Goal: Information Seeking & Learning: Learn about a topic

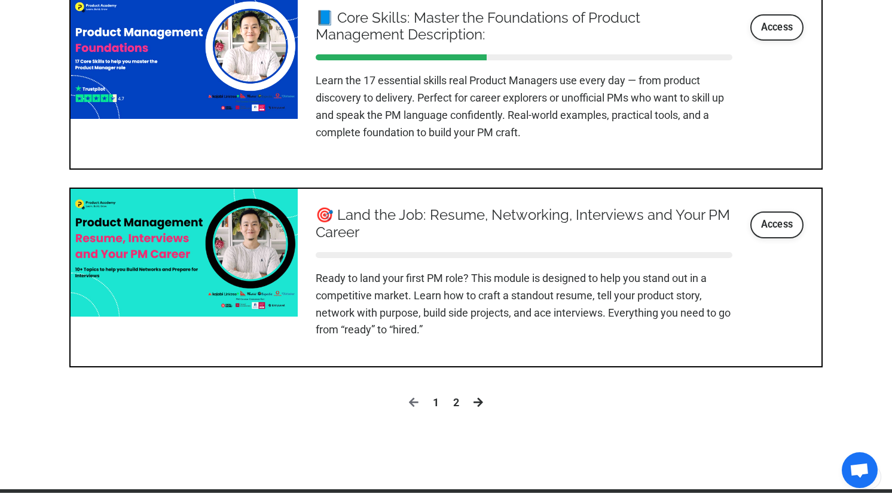
scroll to position [1454, 0]
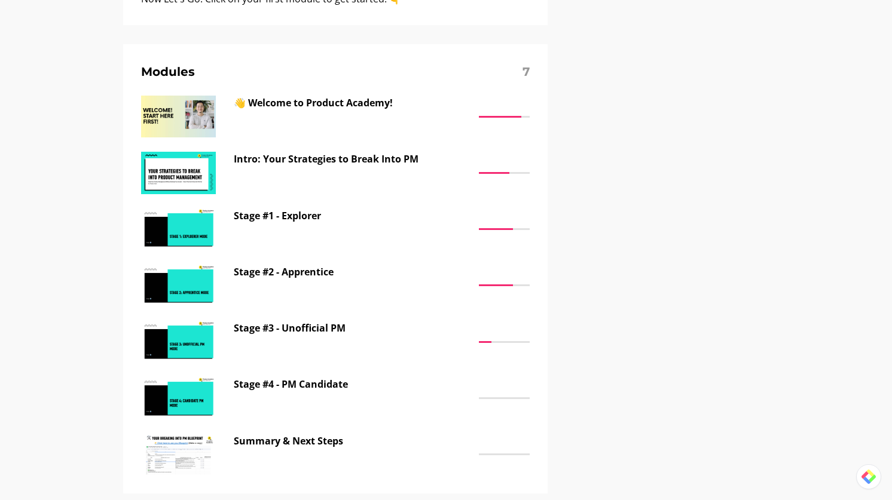
scroll to position [869, 0]
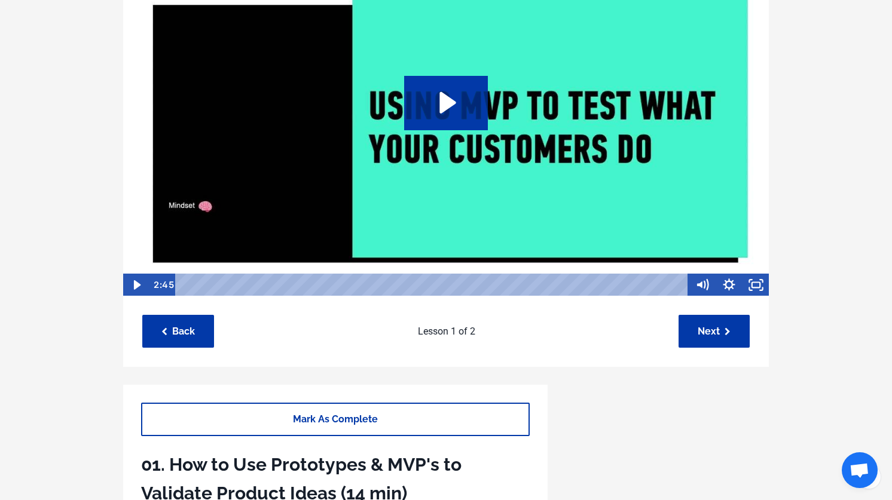
scroll to position [88, 0]
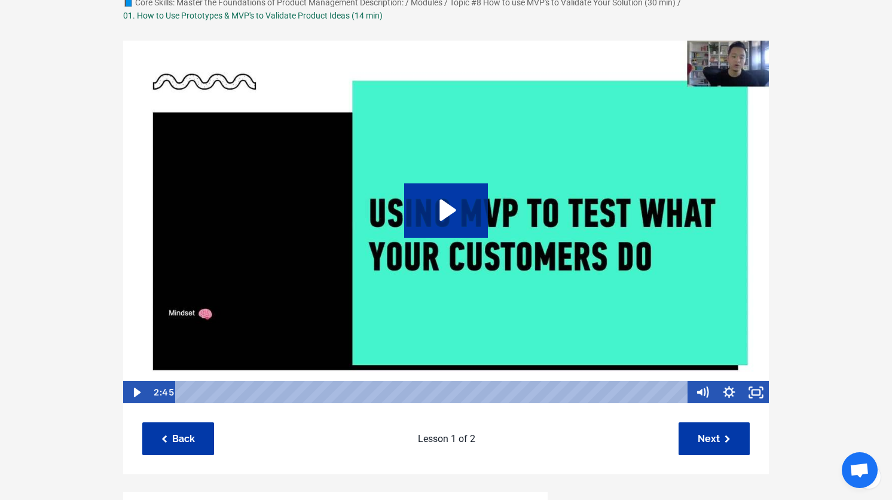
click at [445, 215] on icon "Play Video: /sites/127338/video/e8d8a866-784d-4470-8013-fabcbdb1a9a3.mp4" at bounding box center [447, 211] width 17 height 22
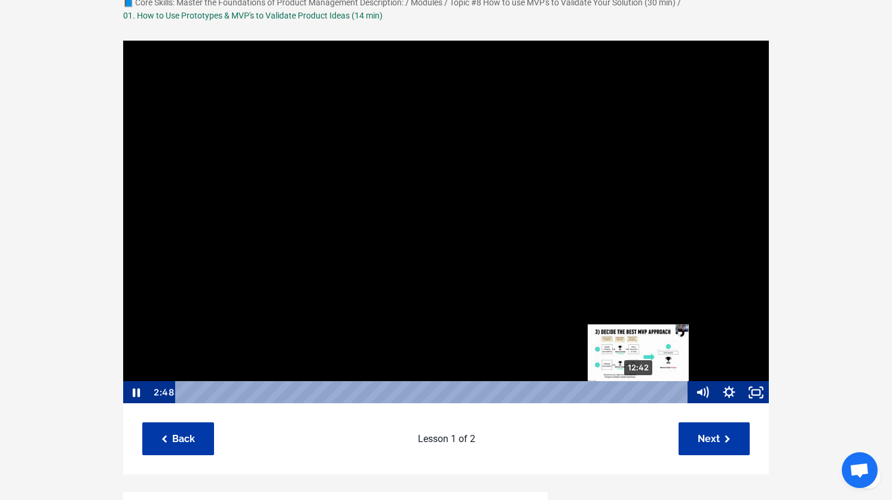
click at [639, 392] on div "12:42" at bounding box center [433, 392] width 496 height 23
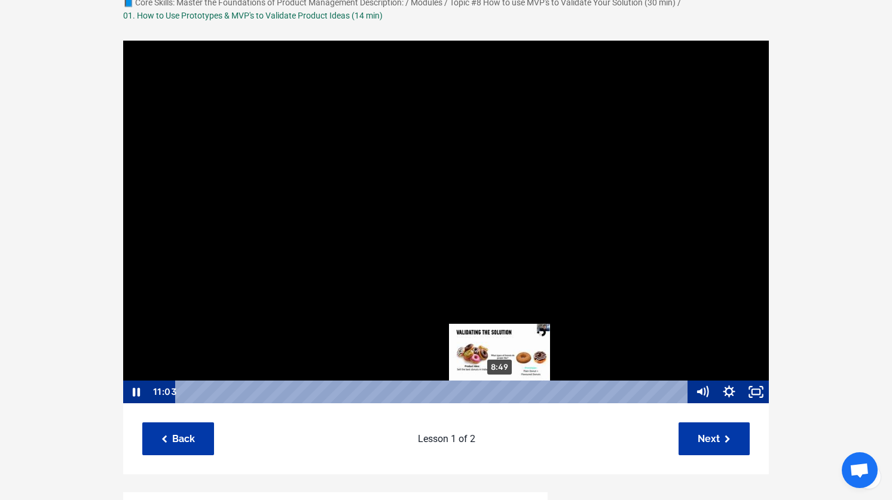
click at [497, 390] on div "8:49" at bounding box center [433, 392] width 496 height 23
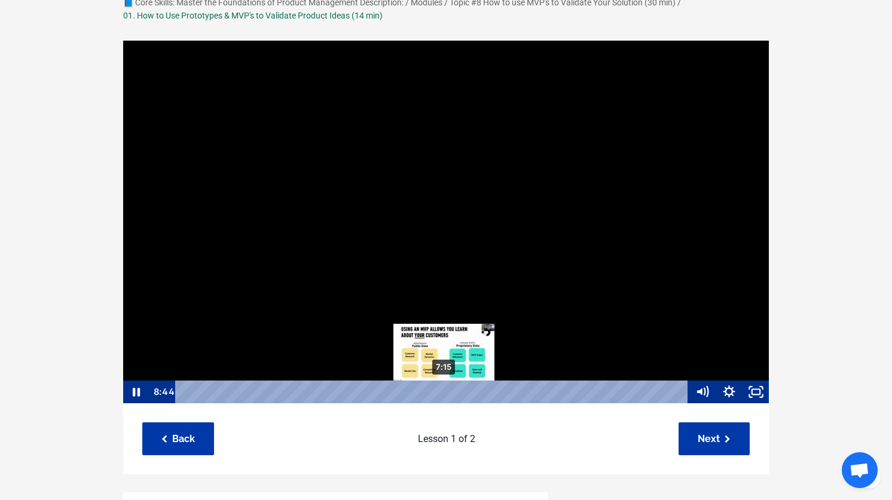
click at [444, 393] on div "7:15" at bounding box center [433, 392] width 496 height 23
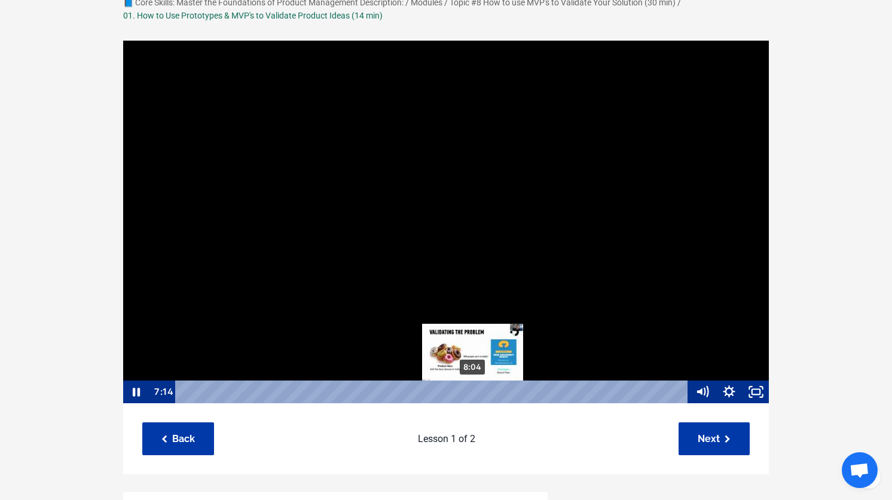
click at [473, 392] on div "8:04" at bounding box center [433, 392] width 496 height 23
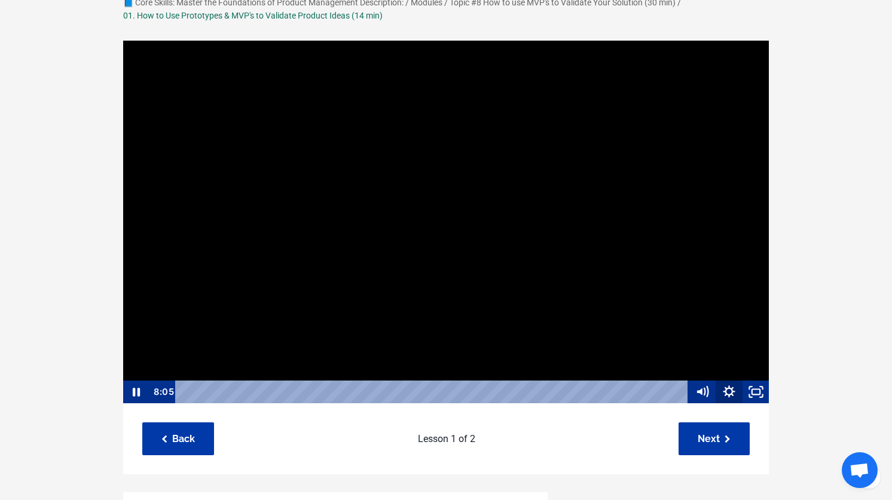
click at [730, 388] on icon "Show settings menu" at bounding box center [729, 392] width 27 height 23
click at [748, 351] on span "1x" at bounding box center [739, 346] width 47 height 23
click at [732, 302] on label "1.5x" at bounding box center [716, 300] width 108 height 23
click at [662, 290] on input "1.5x" at bounding box center [662, 289] width 1 height 1
radio input "true"
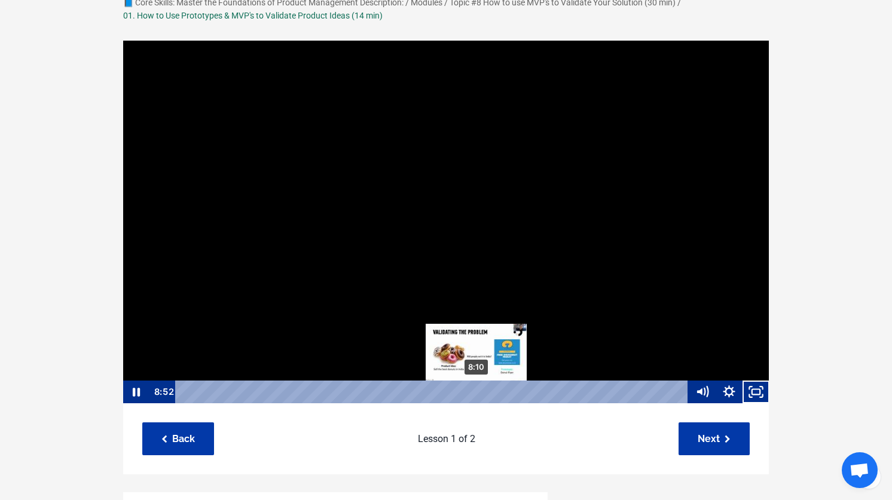
click at [478, 392] on div "8:10" at bounding box center [433, 392] width 496 height 23
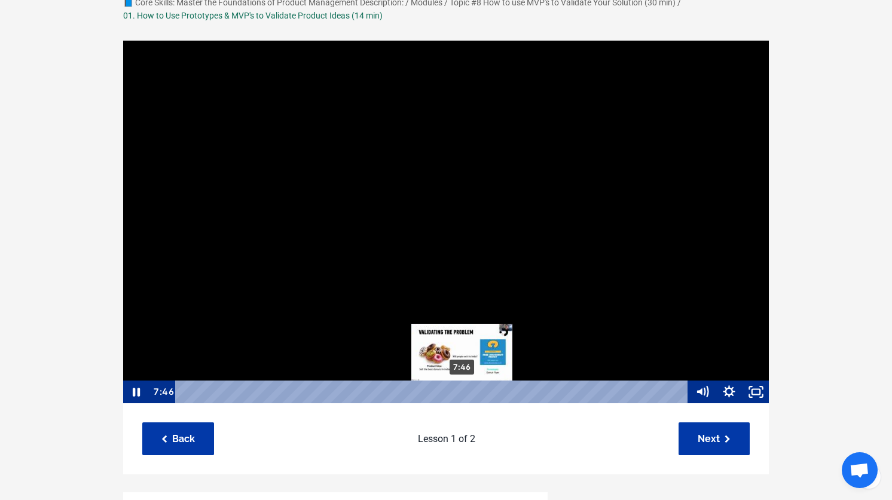
click at [463, 395] on div "7:46" at bounding box center [433, 392] width 496 height 23
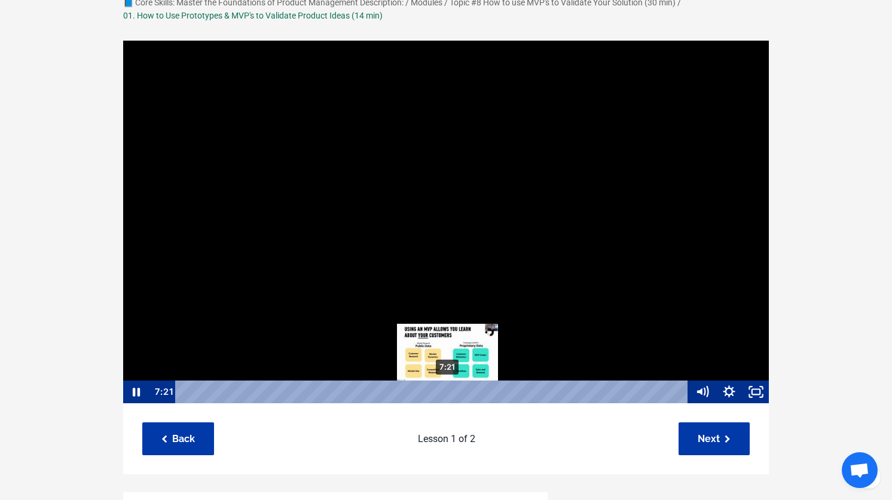
click at [448, 392] on div "7:21" at bounding box center [433, 392] width 496 height 23
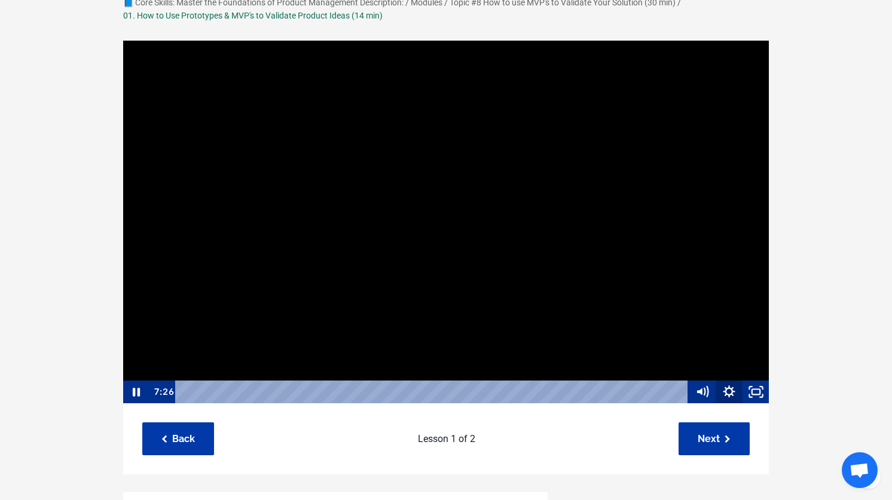
click at [726, 390] on icon "Show settings menu" at bounding box center [729, 392] width 12 height 12
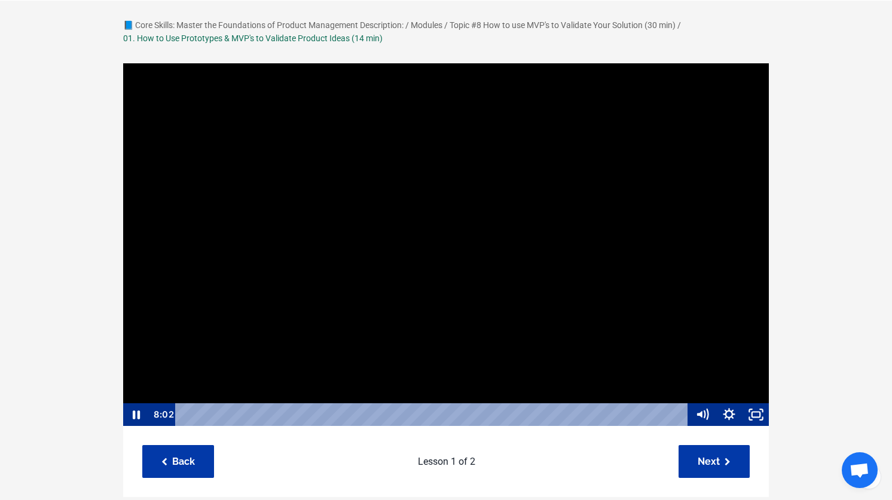
scroll to position [57, 0]
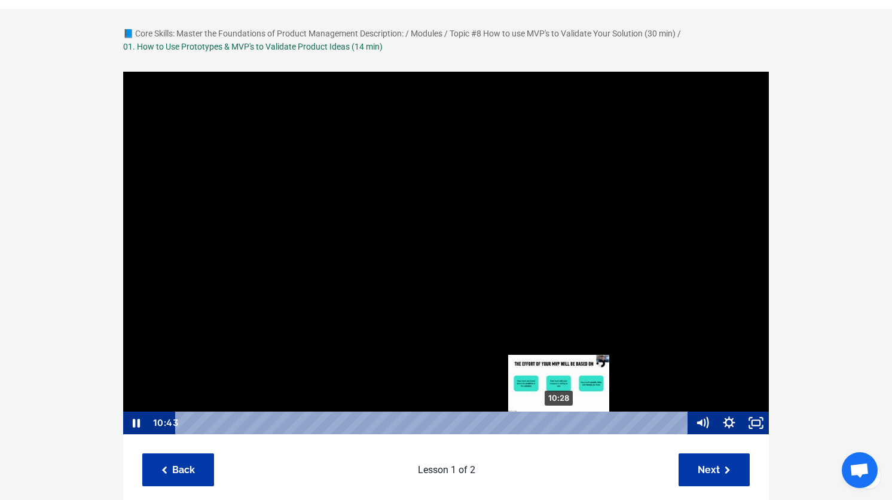
click at [559, 423] on div "10:28" at bounding box center [433, 423] width 496 height 23
click at [554, 422] on div "10:18" at bounding box center [433, 423] width 496 height 23
click at [548, 424] on div "10:09" at bounding box center [433, 423] width 496 height 23
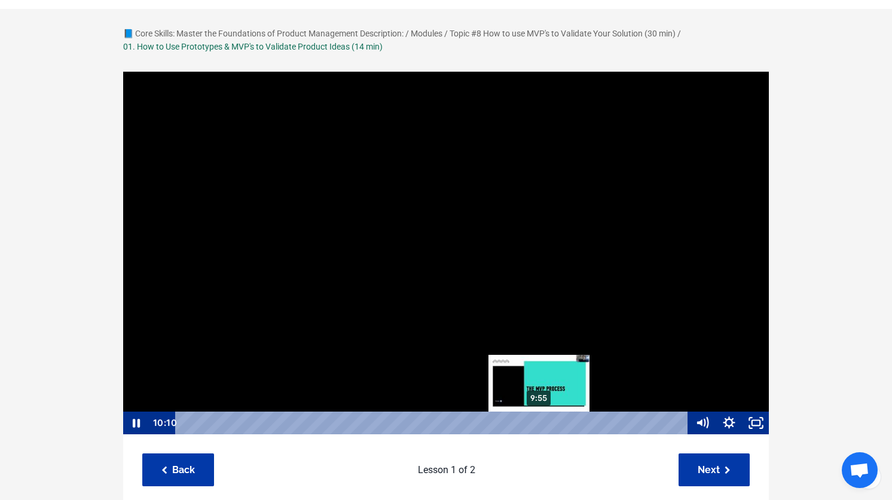
click at [536, 422] on div "9:55" at bounding box center [433, 423] width 496 height 23
click at [539, 422] on div "9:54" at bounding box center [433, 423] width 496 height 23
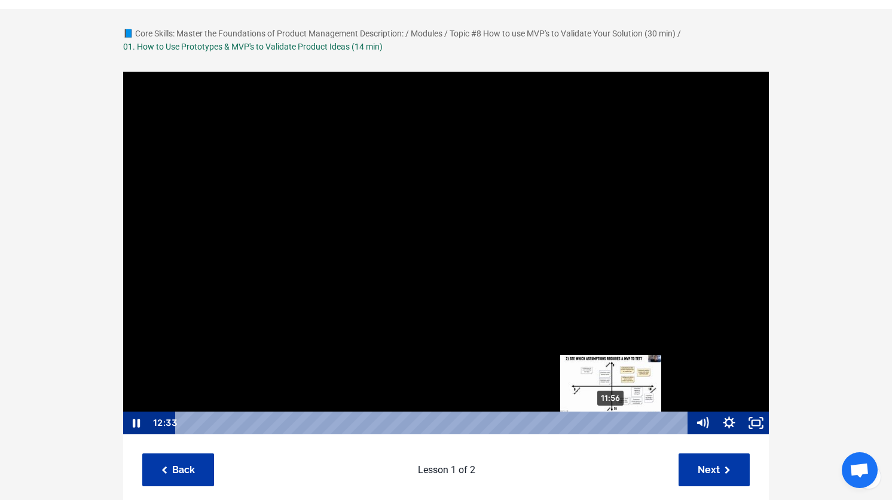
click at [615, 421] on div "11:56" at bounding box center [433, 423] width 496 height 23
click at [603, 422] on div "11:43" at bounding box center [433, 423] width 496 height 23
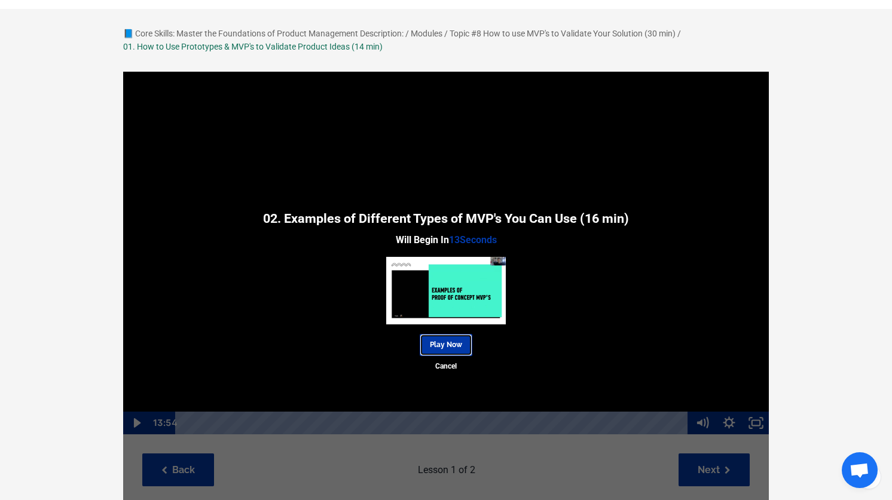
click at [449, 342] on link "Play Now" at bounding box center [446, 345] width 53 height 22
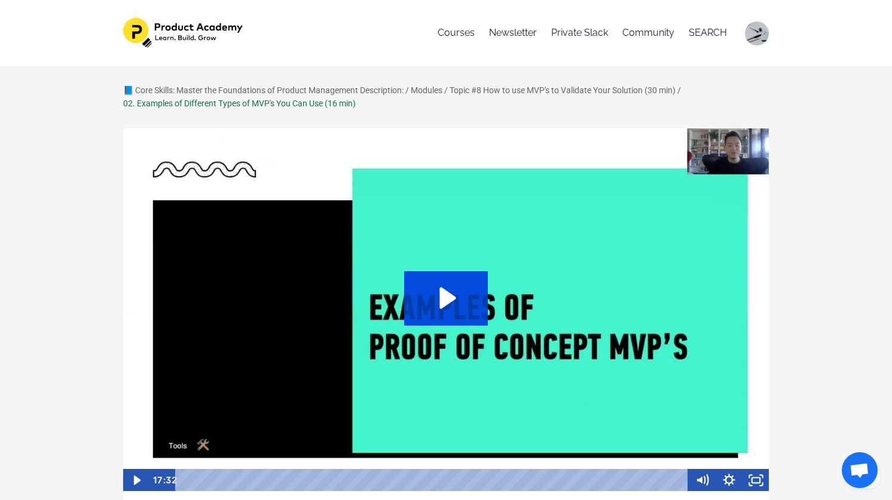
click at [445, 303] on icon "Play Video: /sites/127338/video/e4e828da-c065-4e91-bca8-b5b342045609.mp4" at bounding box center [447, 299] width 17 height 22
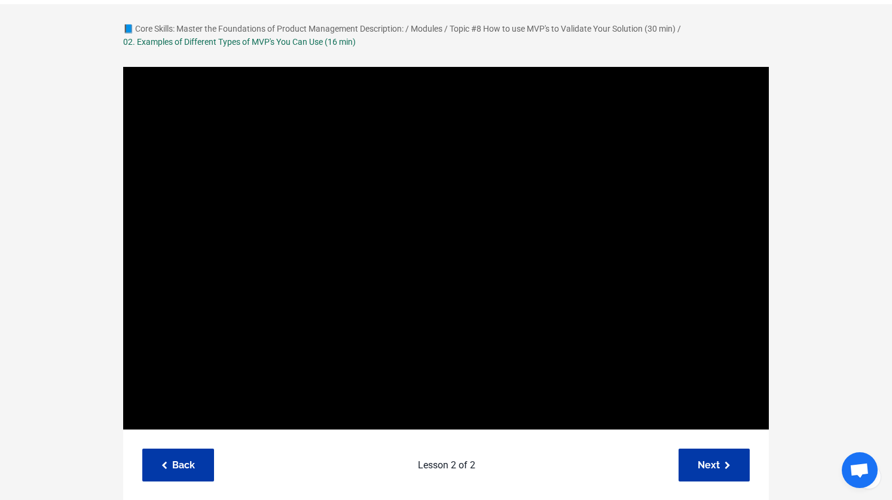
scroll to position [66, 0]
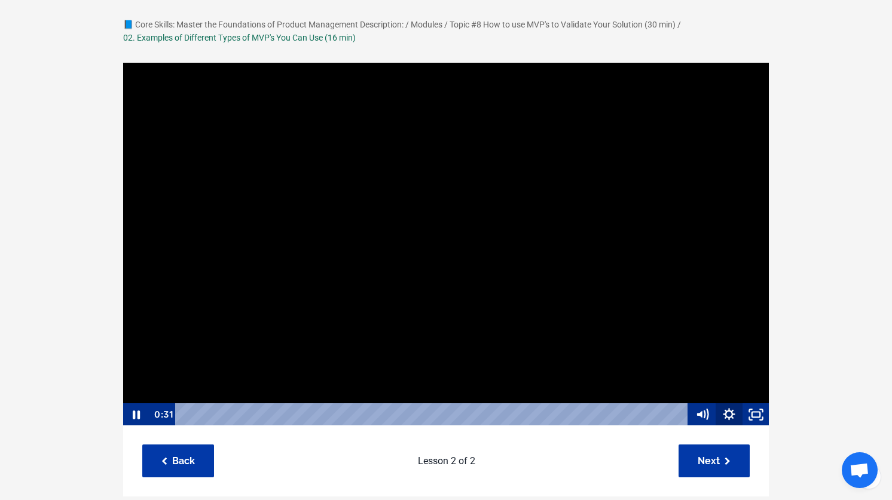
click at [730, 414] on icon "Show settings menu" at bounding box center [729, 414] width 27 height 23
click at [747, 373] on span "1x" at bounding box center [739, 369] width 47 height 23
click at [738, 323] on label "1.5x" at bounding box center [716, 323] width 108 height 23
click at [662, 313] on input "1.5x" at bounding box center [662, 312] width 1 height 1
radio input "true"
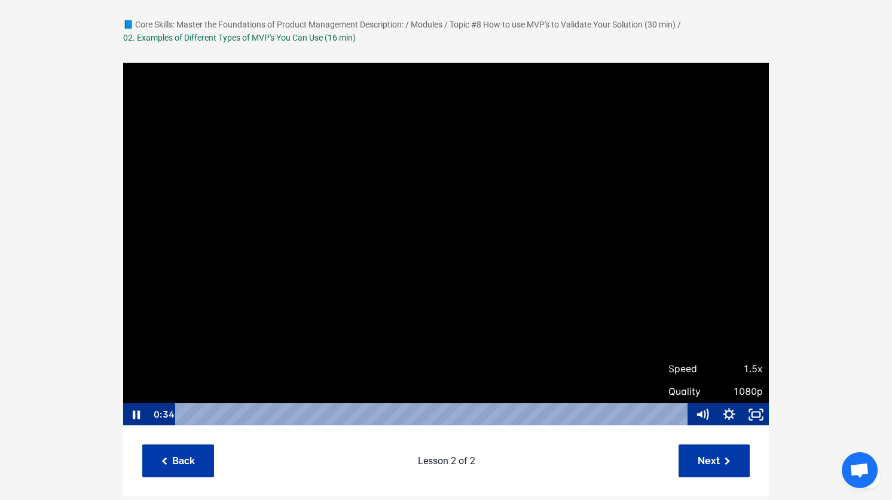
click at [370, 348] on div at bounding box center [446, 244] width 647 height 365
click at [394, 334] on div at bounding box center [446, 244] width 647 height 365
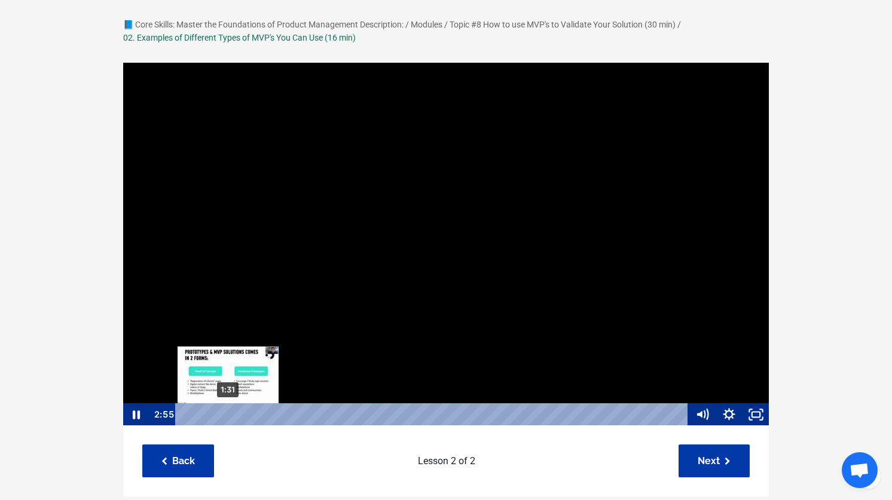
scroll to position [1, 0]
click at [227, 414] on div "1:31" at bounding box center [433, 414] width 496 height 23
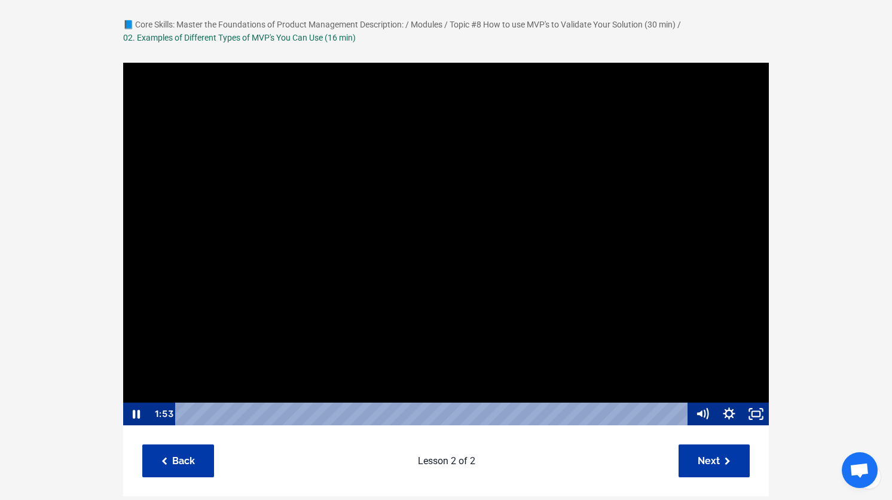
click at [532, 344] on div at bounding box center [446, 244] width 647 height 365
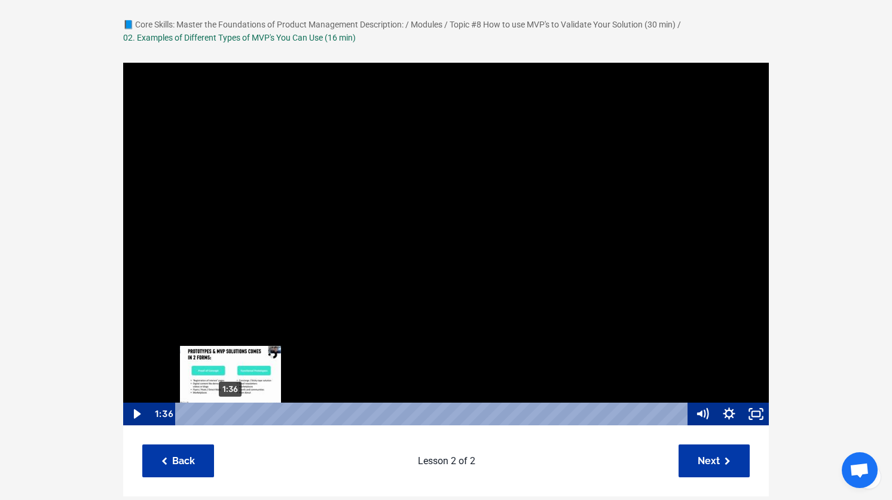
click at [231, 414] on div "1:36" at bounding box center [433, 414] width 496 height 23
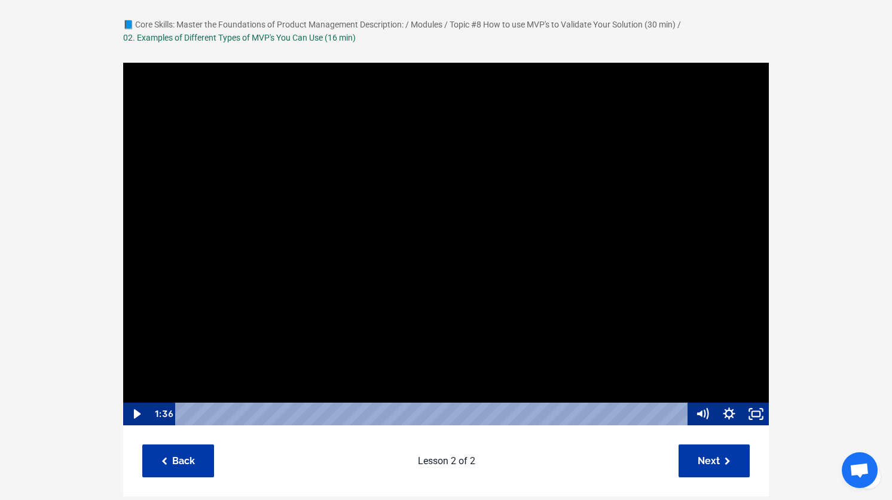
click at [332, 362] on div at bounding box center [446, 244] width 647 height 365
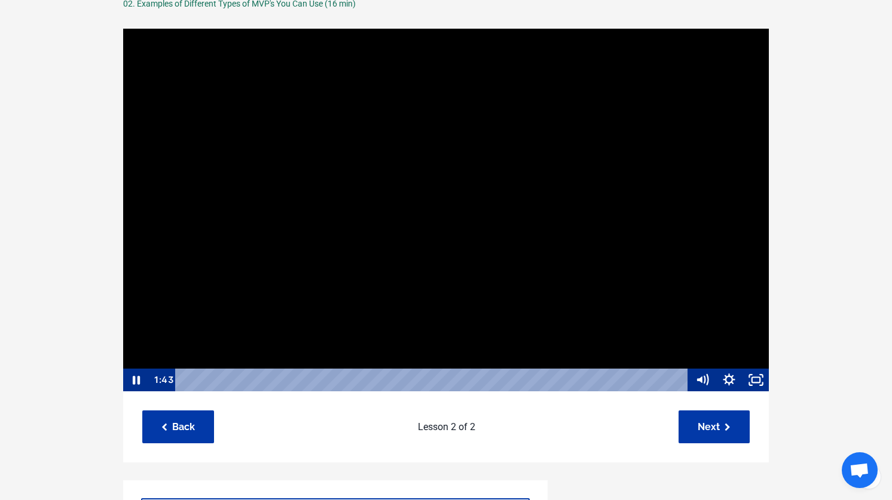
scroll to position [108, 0]
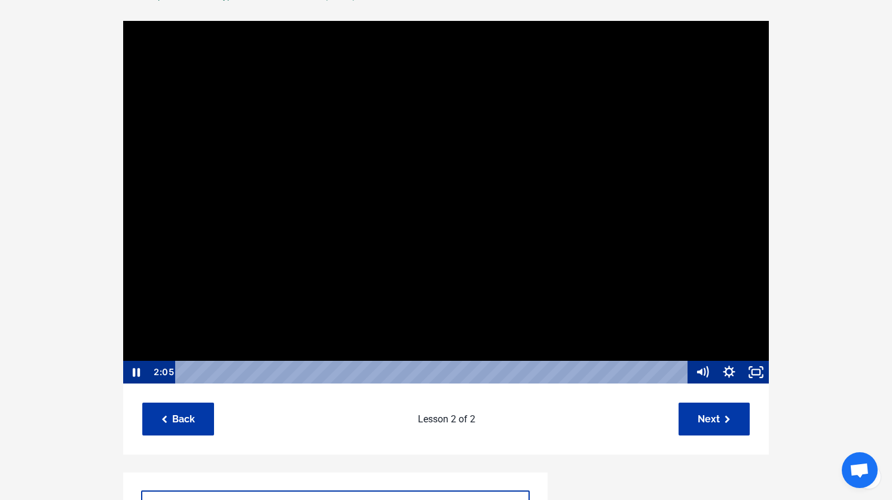
click at [399, 321] on div at bounding box center [446, 202] width 647 height 365
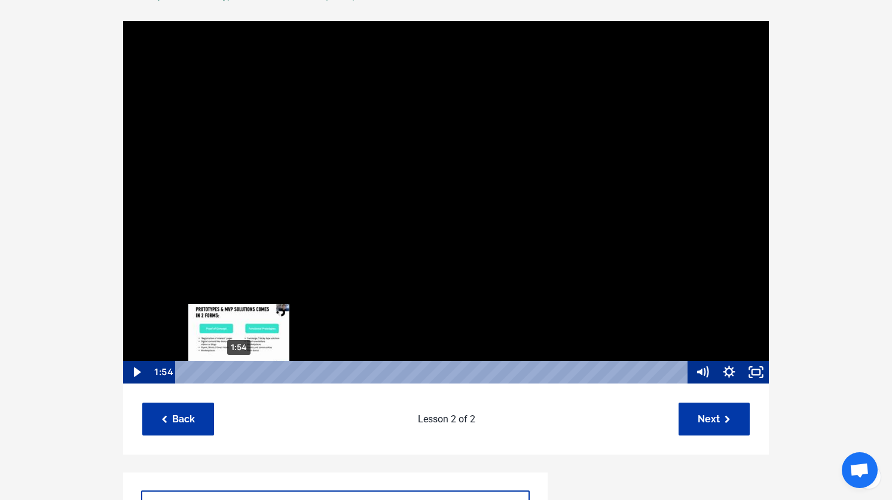
click at [239, 374] on div "1:54" at bounding box center [433, 372] width 496 height 23
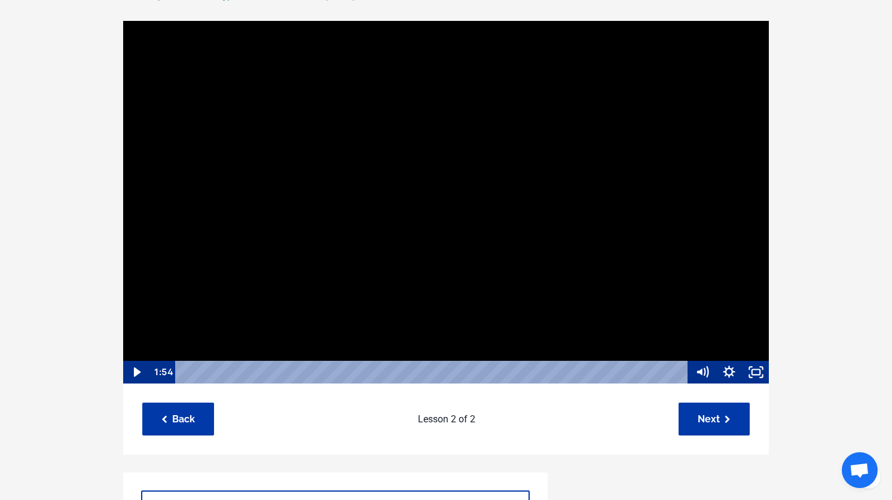
click at [395, 328] on div at bounding box center [446, 202] width 647 height 365
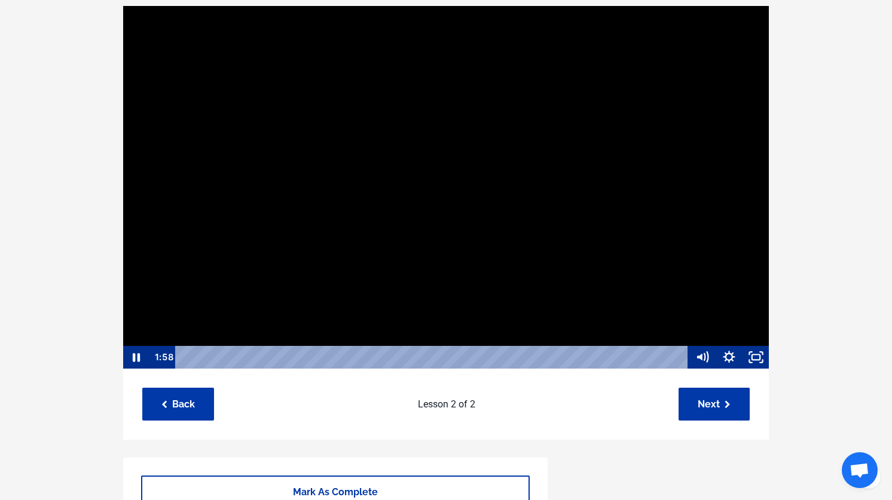
scroll to position [125, 0]
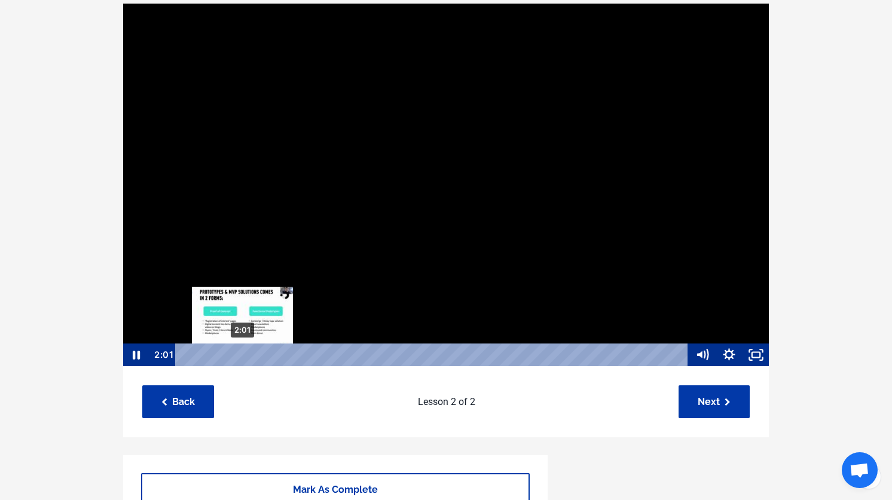
click at [243, 354] on div "2:01" at bounding box center [433, 355] width 496 height 23
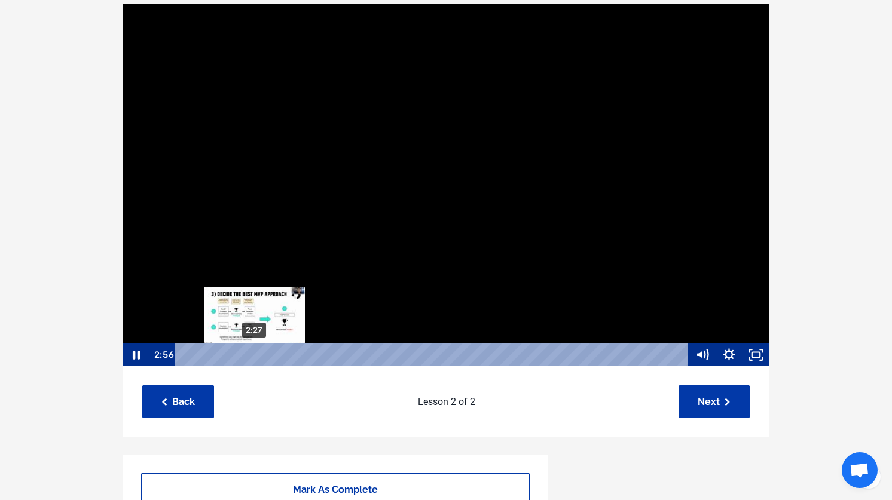
click at [255, 354] on div "2:27" at bounding box center [433, 355] width 496 height 23
click at [265, 356] on div "2:48" at bounding box center [433, 355] width 496 height 23
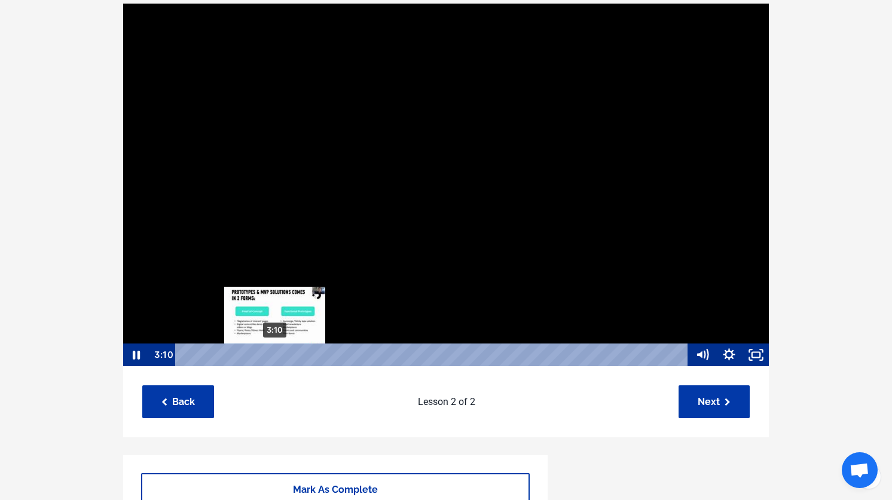
click at [275, 356] on div "3:10" at bounding box center [433, 355] width 496 height 23
click at [268, 356] on div "2:55" at bounding box center [433, 355] width 496 height 23
click at [271, 356] on div "Playbar" at bounding box center [268, 355] width 8 height 8
click at [274, 356] on div "Playbar" at bounding box center [274, 355] width 8 height 8
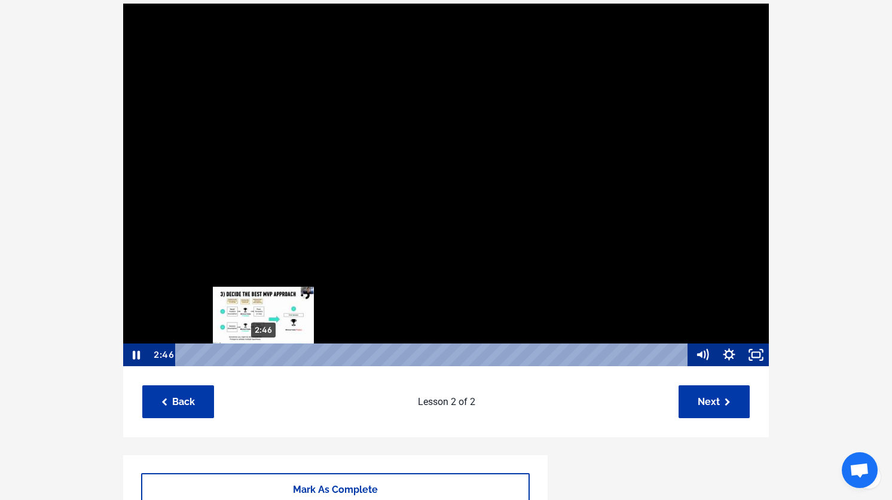
click at [264, 354] on div "2:46" at bounding box center [433, 355] width 496 height 23
click at [253, 354] on div "2:24" at bounding box center [433, 355] width 496 height 23
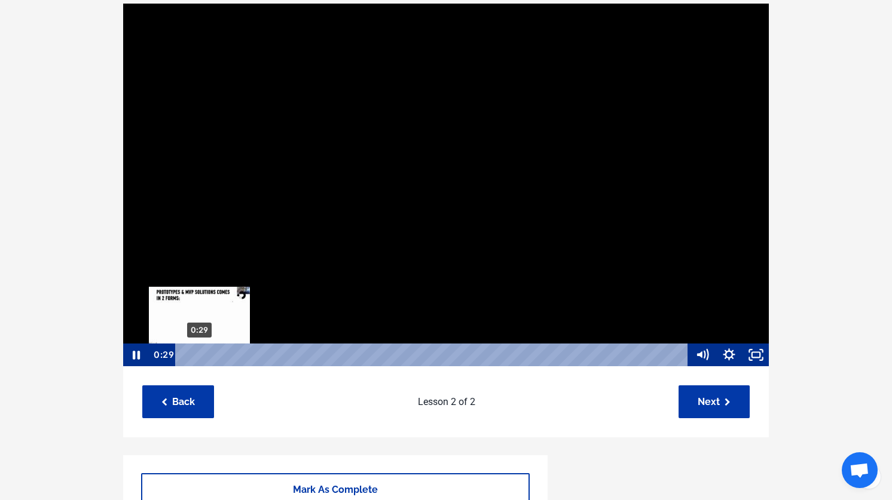
click at [199, 354] on div "0:29" at bounding box center [433, 355] width 496 height 23
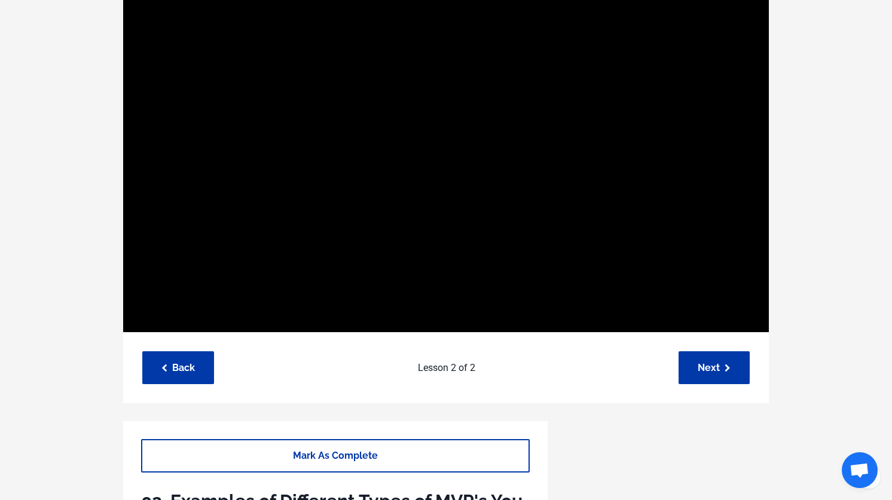
scroll to position [160, 0]
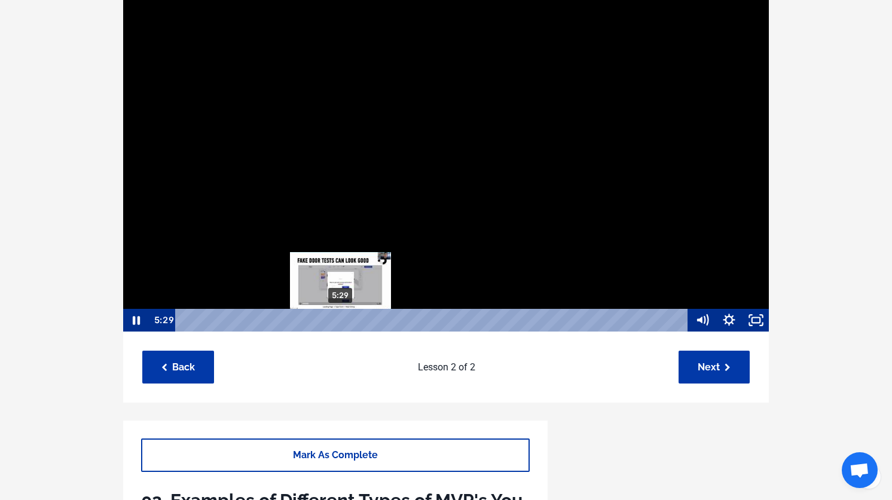
click at [341, 322] on div "5:29" at bounding box center [433, 320] width 496 height 23
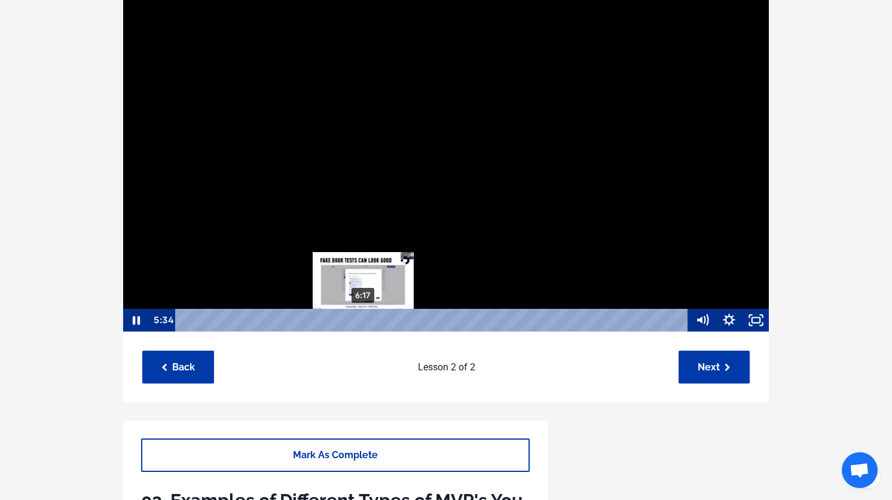
click at [364, 322] on div "6:17" at bounding box center [433, 320] width 496 height 23
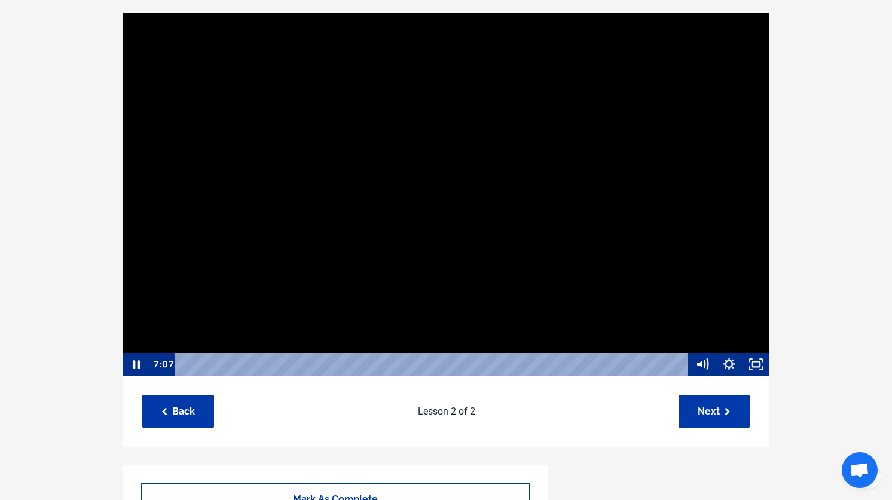
scroll to position [119, 0]
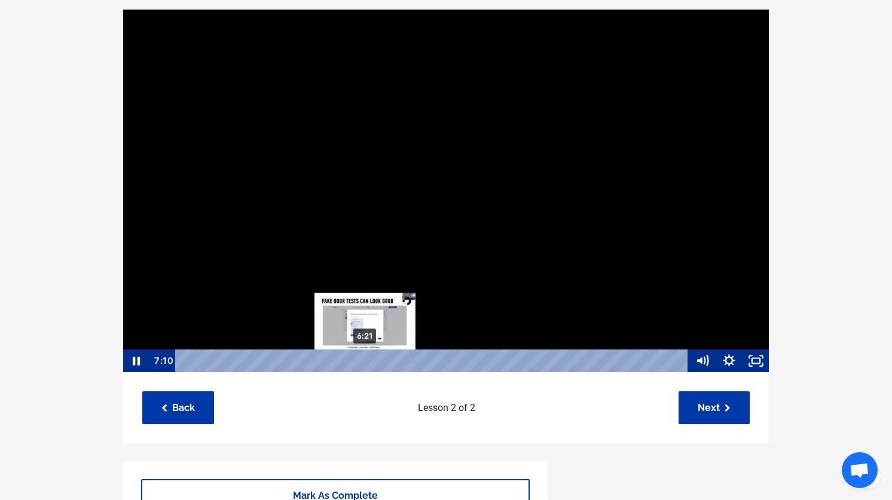
click at [365, 361] on div "6:21" at bounding box center [433, 361] width 496 height 23
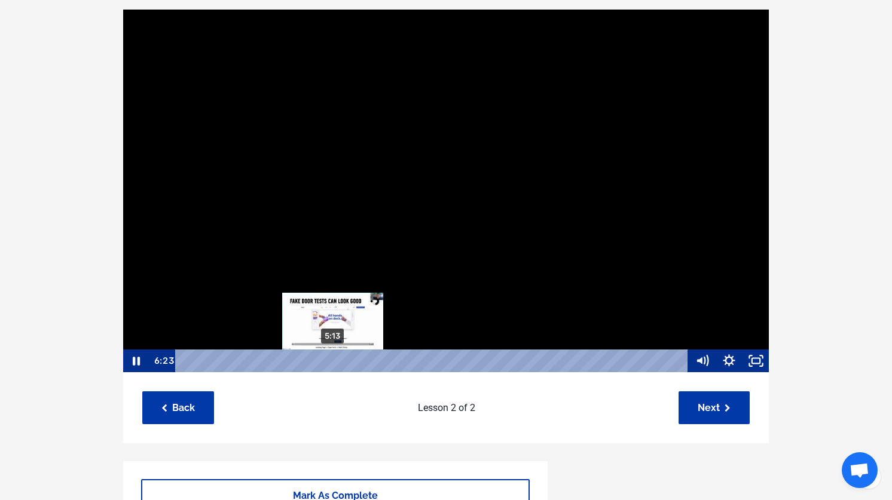
click at [333, 359] on div "5:13" at bounding box center [433, 361] width 496 height 23
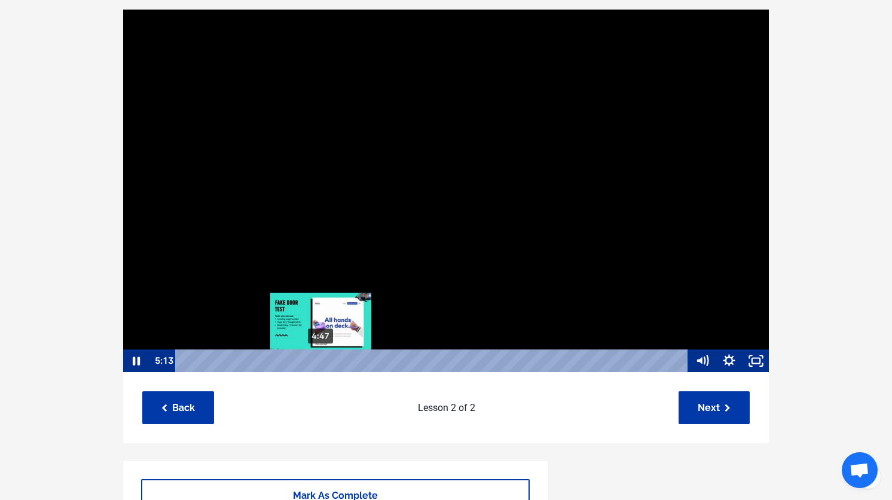
click at [323, 362] on div "4:47" at bounding box center [433, 361] width 496 height 23
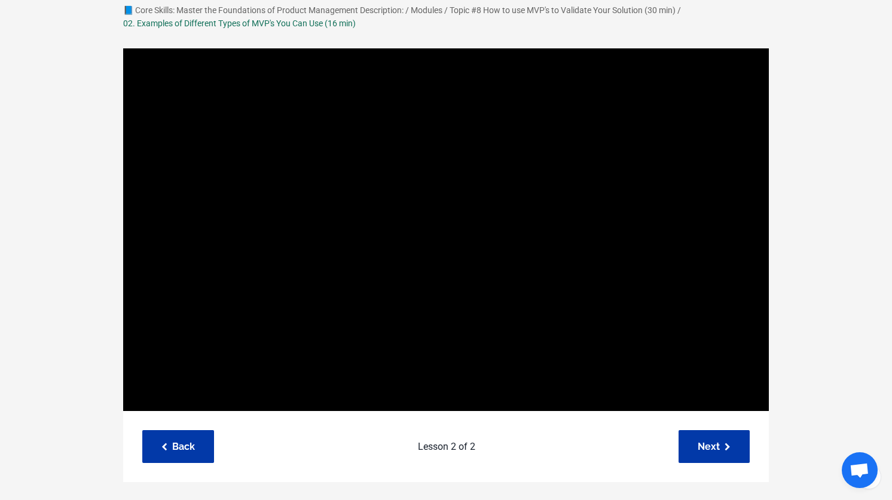
scroll to position [66, 0]
